Goal: Transaction & Acquisition: Purchase product/service

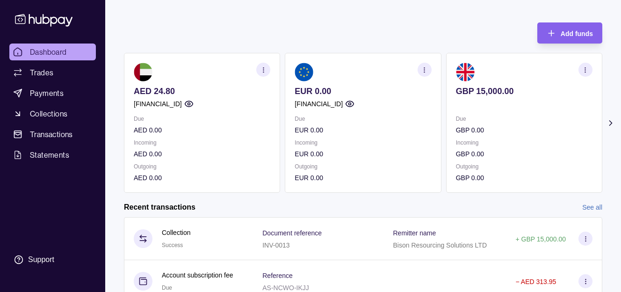
scroll to position [32, 0]
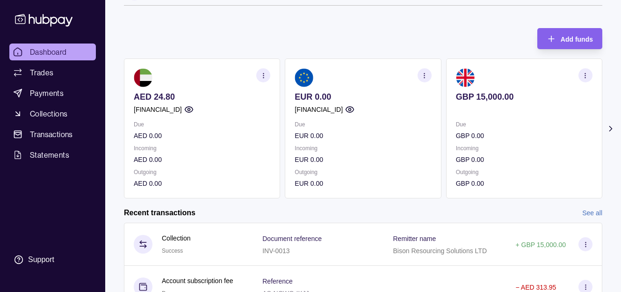
click at [583, 78] on icon "button" at bounding box center [585, 75] width 7 height 7
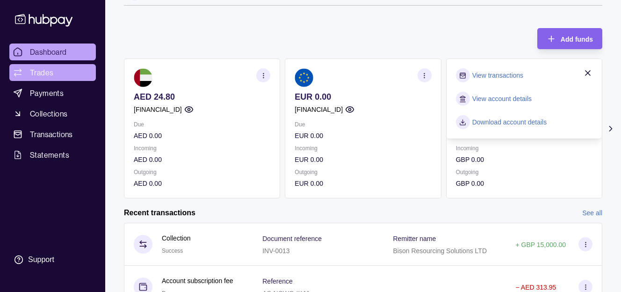
click at [41, 74] on span "Trades" at bounding box center [41, 72] width 23 height 11
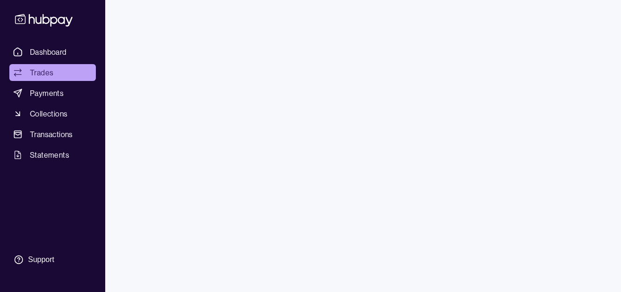
scroll to position [37, 0]
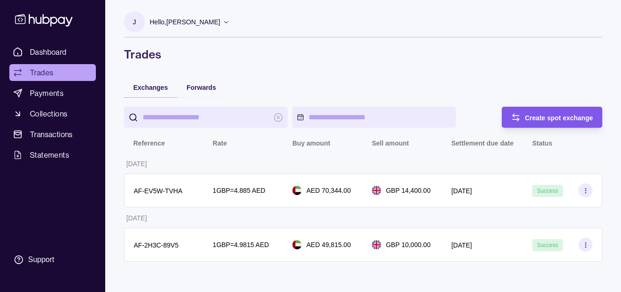
click at [552, 114] on span "Create spot exchange" at bounding box center [559, 117] width 68 height 7
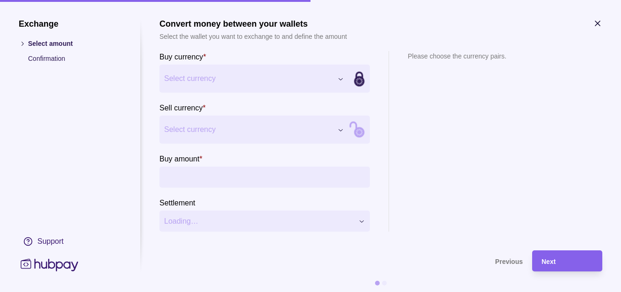
click at [336, 291] on div "Exchange Select amount Confirmation Support Convert money between your wallets …" at bounding box center [310, 292] width 621 height 0
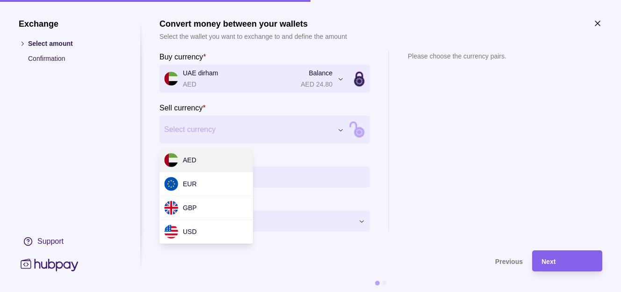
click at [218, 291] on div "Exchange Select amount Confirmation Support Convert money between your wallets …" at bounding box center [310, 292] width 621 height 0
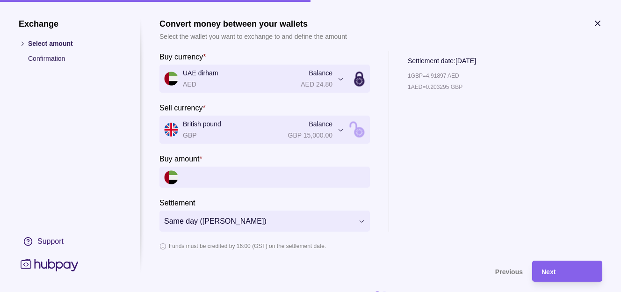
click at [214, 178] on input "Buy amount *" at bounding box center [274, 177] width 182 height 21
click at [437, 156] on div "1 GBP = 4.91897 AED 1 AED = 0.203295 GBP" at bounding box center [442, 151] width 68 height 161
click at [309, 174] on input "Buy amount *" at bounding box center [274, 177] width 182 height 21
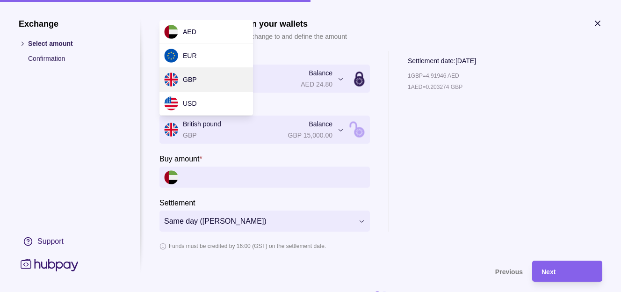
click at [305, 291] on div "**********" at bounding box center [310, 292] width 621 height 0
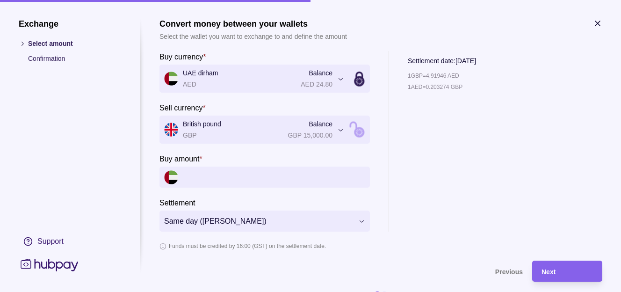
click at [431, 291] on div "**********" at bounding box center [310, 292] width 621 height 0
click at [283, 170] on input "Buy amount *" at bounding box center [274, 177] width 182 height 21
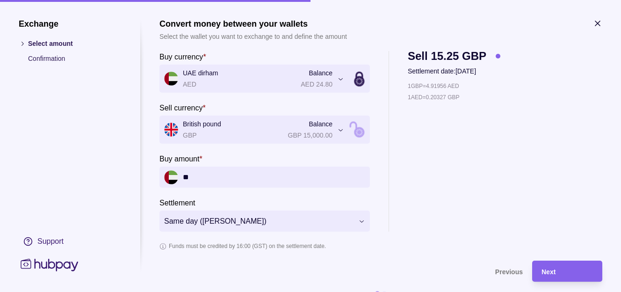
type input "*"
click at [412, 174] on div "1 GBP = 4.91995 AED 1 AED = 0.203254 GBP" at bounding box center [465, 156] width 115 height 151
click at [303, 182] on input "*********" at bounding box center [274, 177] width 182 height 21
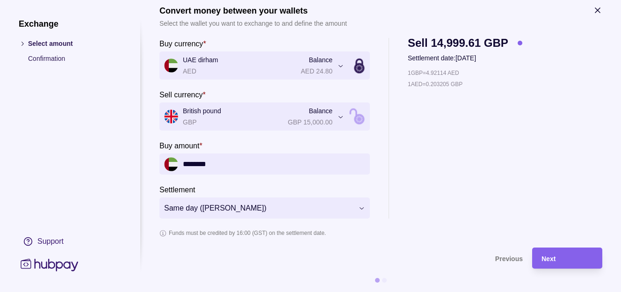
scroll to position [13, 0]
type input "********"
click at [440, 164] on div "1 GBP = 4.92114 AED 1 AED = 0.203205 GBP" at bounding box center [465, 143] width 115 height 151
click at [564, 254] on div "Next" at bounding box center [567, 258] width 51 height 11
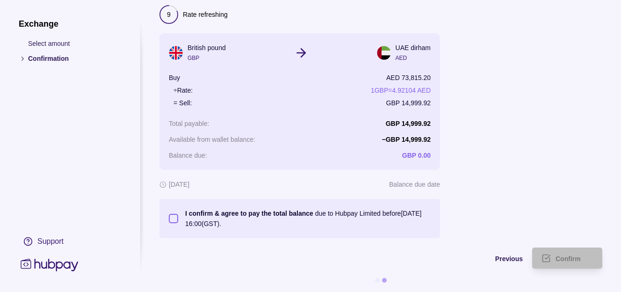
scroll to position [46, 0]
click at [175, 218] on button "I confirm & agree to pay the total balance due to Hubpay Limited before [DATE] …" at bounding box center [173, 218] width 9 height 9
click at [559, 254] on div "Confirm" at bounding box center [574, 258] width 37 height 11
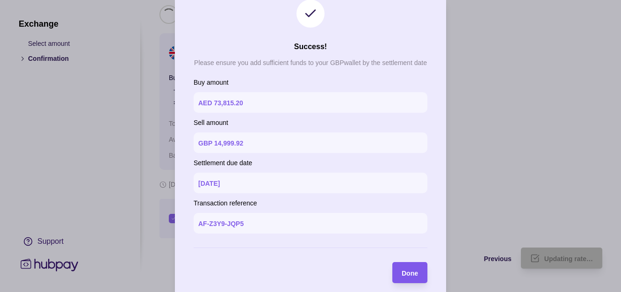
scroll to position [37, 0]
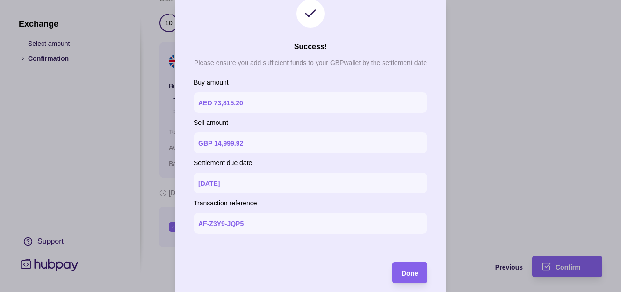
click at [414, 272] on span "Done" at bounding box center [410, 272] width 16 height 7
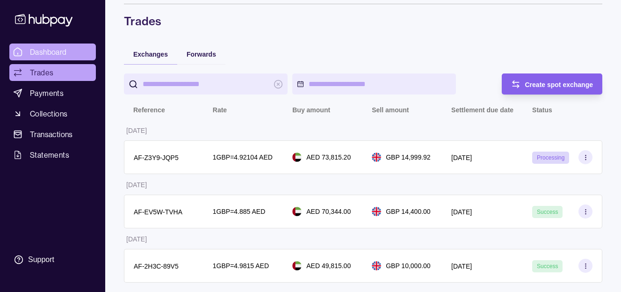
click at [29, 44] on link "Dashboard" at bounding box center [52, 52] width 87 height 17
